Goal: Find contact information: Find contact information

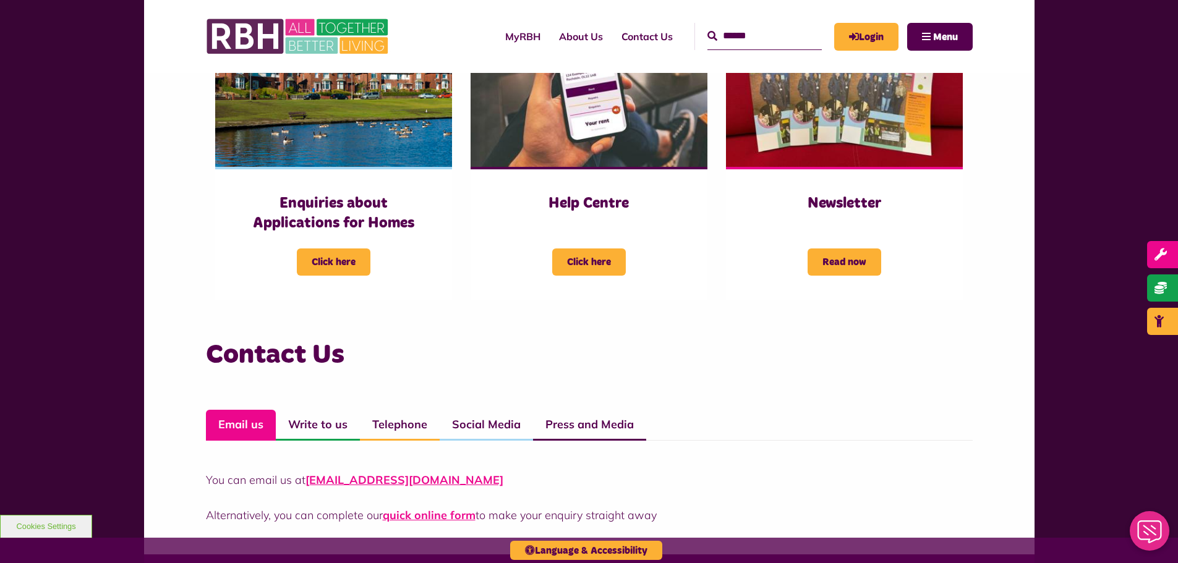
scroll to position [537, 0]
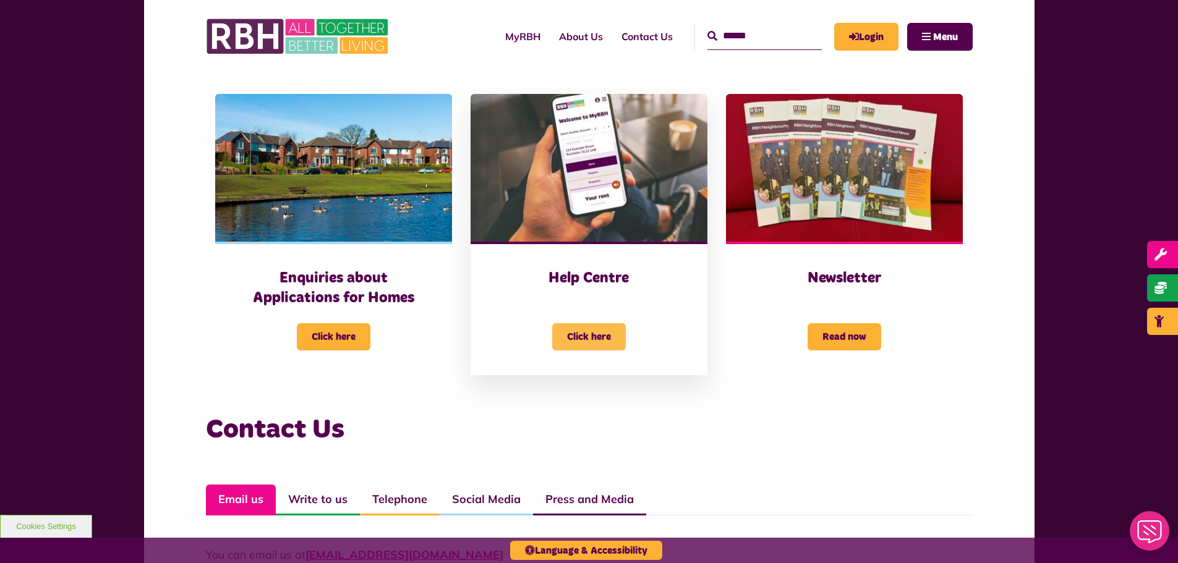
click at [586, 341] on span "Click here" at bounding box center [589, 336] width 74 height 27
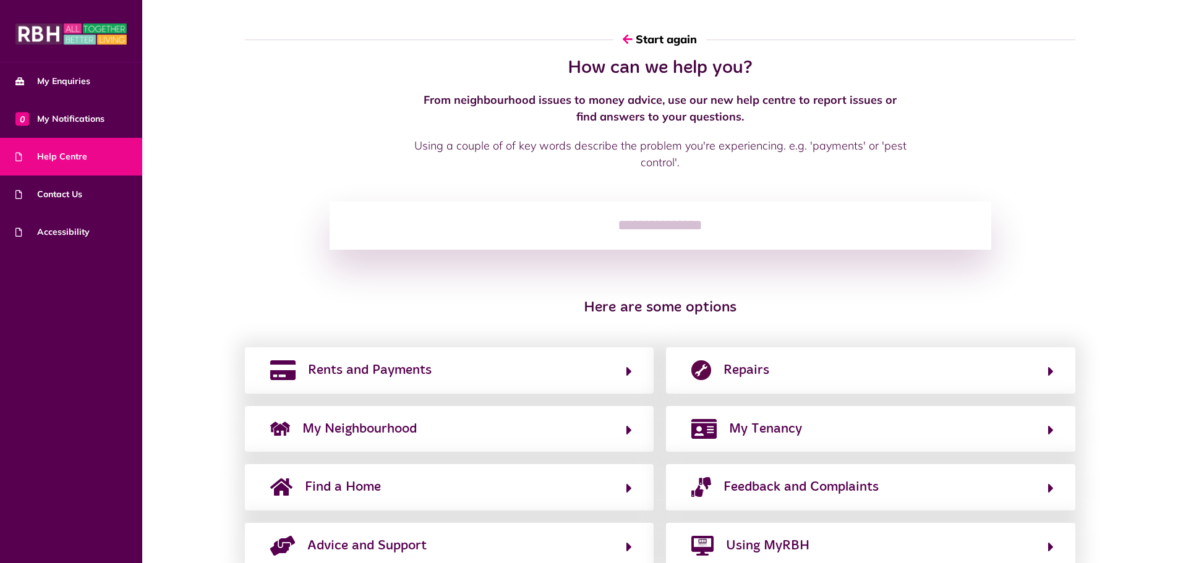
scroll to position [43, 0]
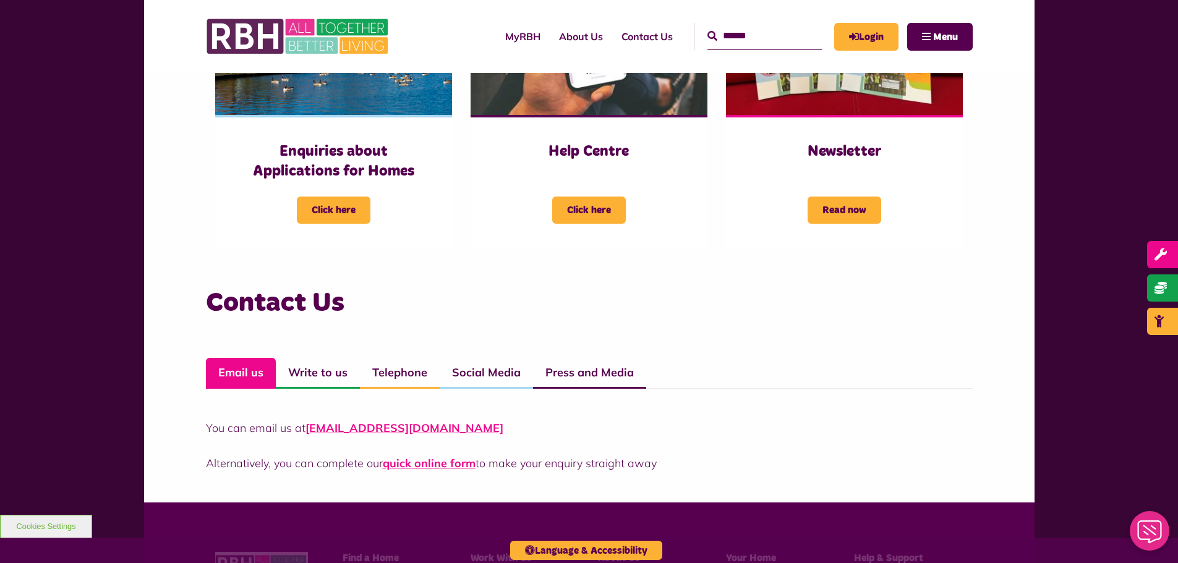
scroll to position [784, 0]
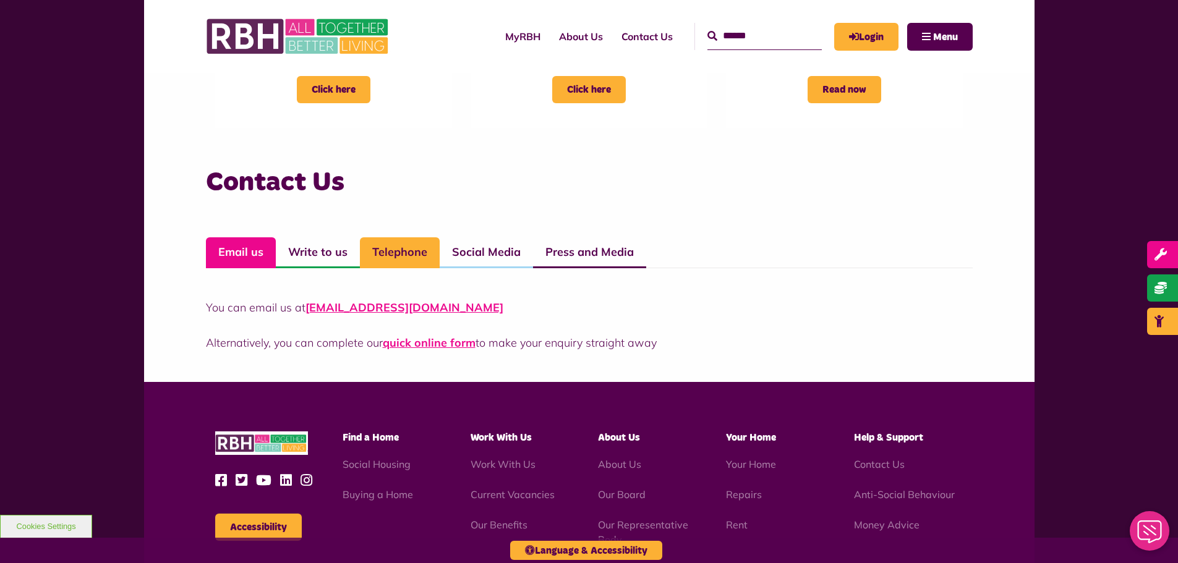
click at [399, 256] on link "Telephone" at bounding box center [400, 252] width 80 height 31
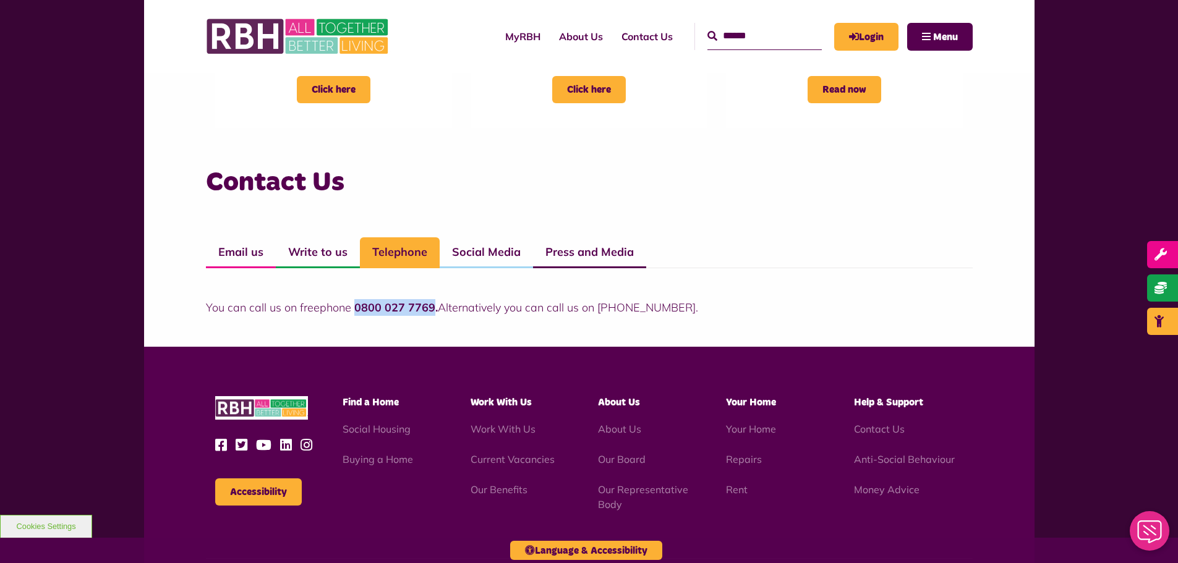
drag, startPoint x: 431, startPoint y: 309, endPoint x: 352, endPoint y: 307, distance: 78.5
click at [354, 307] on strong "0800 027 7769." at bounding box center [395, 308] width 83 height 14
copy strong "0800 027 7769"
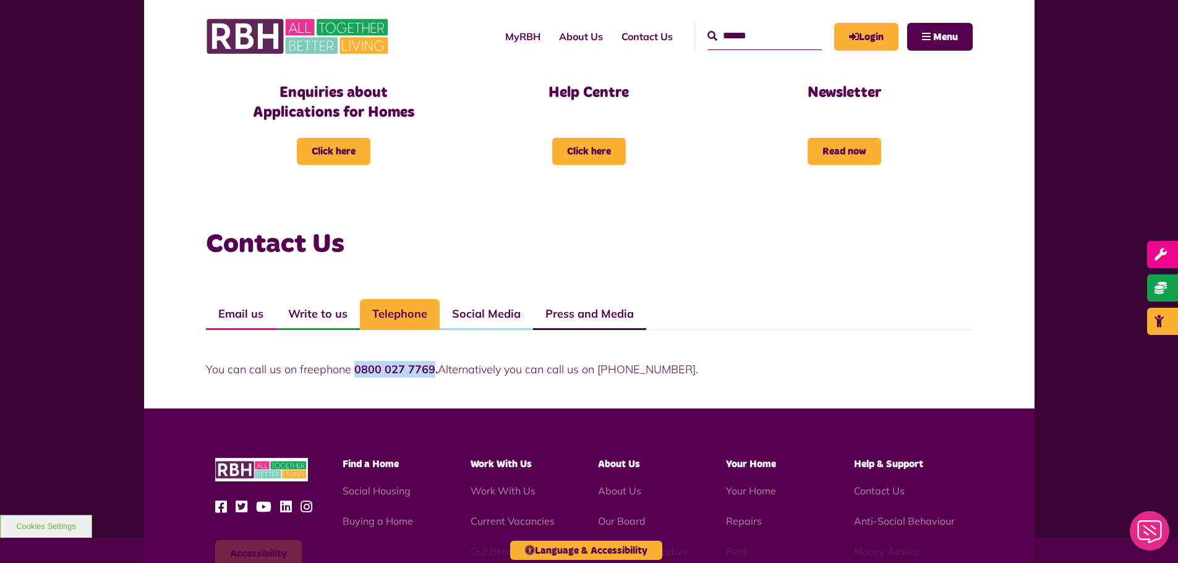
scroll to position [413, 0]
